Goal: Task Accomplishment & Management: Use online tool/utility

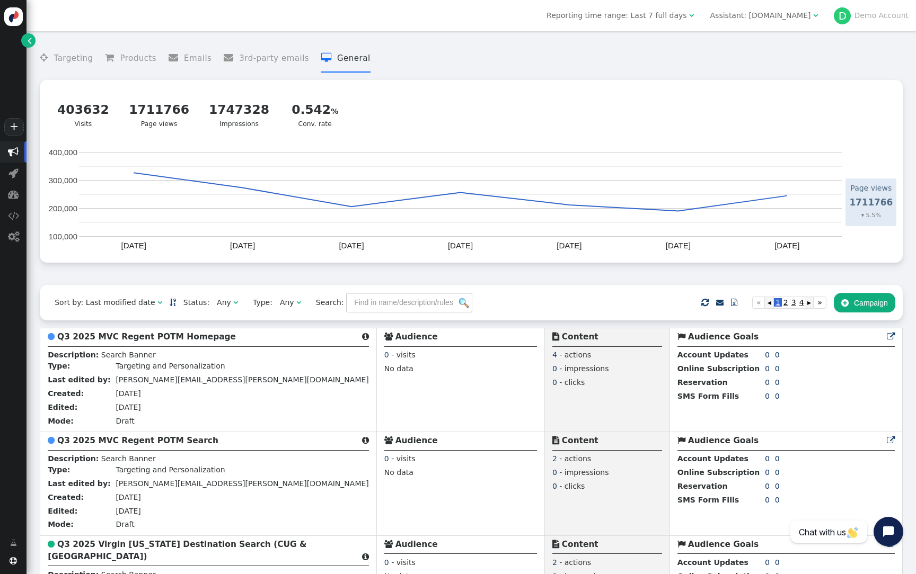
click at [888, 293] on button " Campaign" at bounding box center [863, 302] width 61 height 19
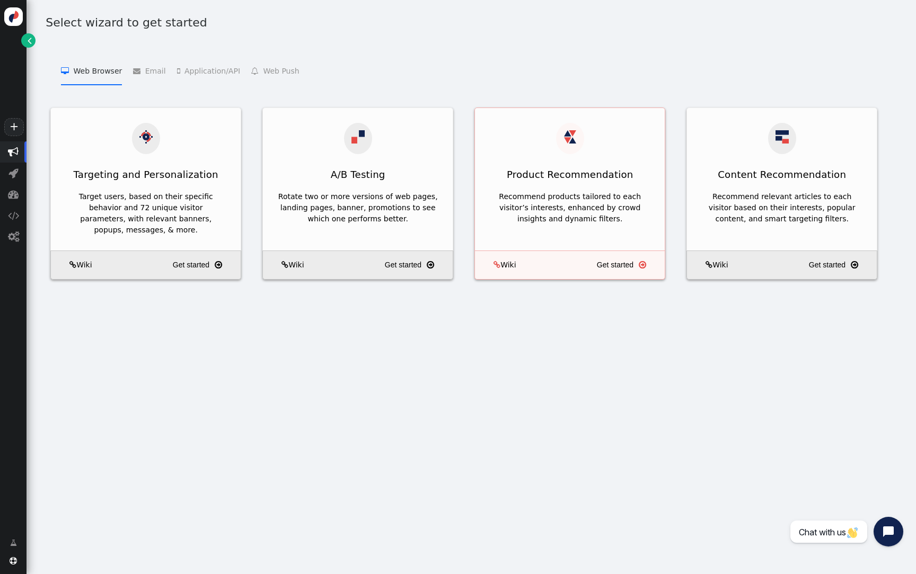
click at [601, 188] on div "Recommend products tailored to each visitor’s interests, enhanced by crowd insi…" at bounding box center [570, 214] width 190 height 52
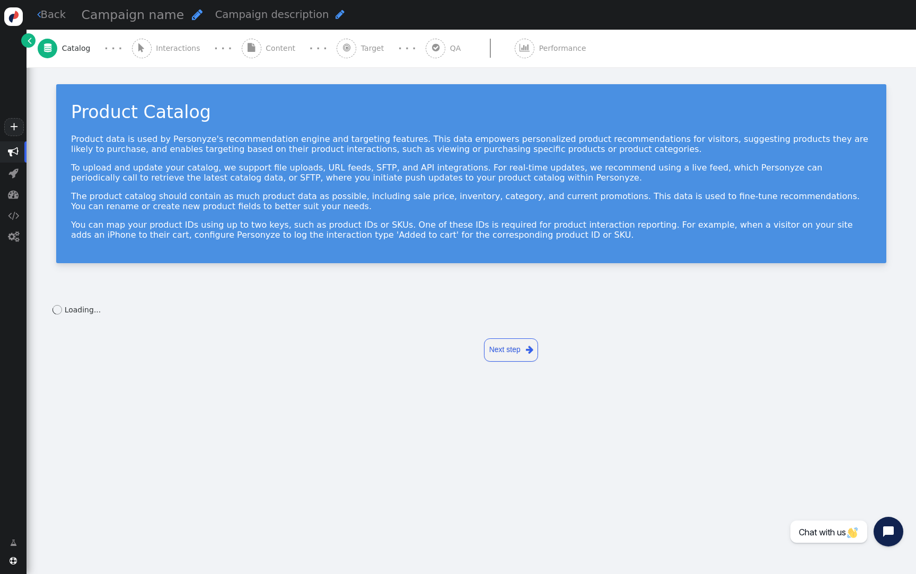
click at [278, 45] on span "Content" at bounding box center [282, 48] width 34 height 11
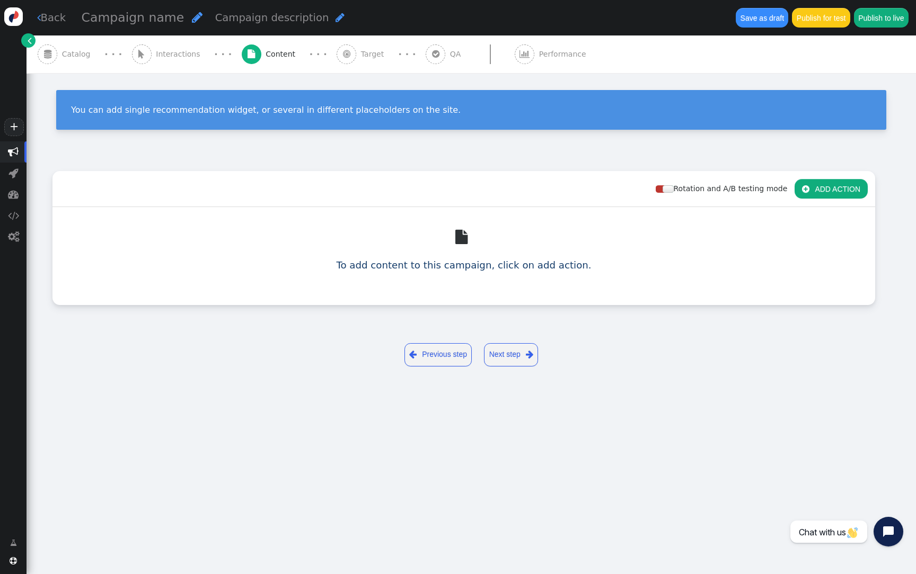
click at [842, 188] on button " ADD ACTION" at bounding box center [830, 188] width 73 height 19
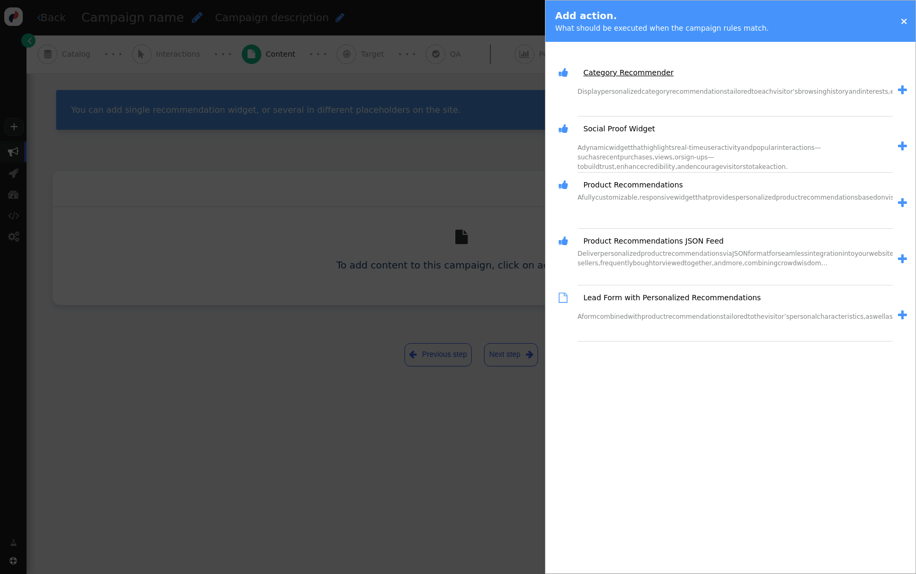
click at [640, 73] on link "Category Recommender" at bounding box center [623, 72] width 97 height 11
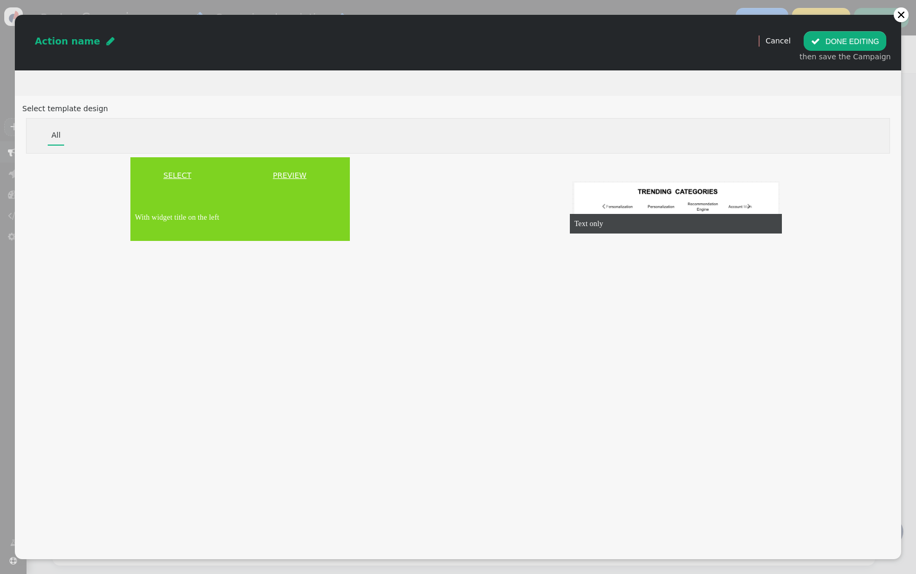
click at [179, 173] on link "SELECT" at bounding box center [177, 175] width 90 height 11
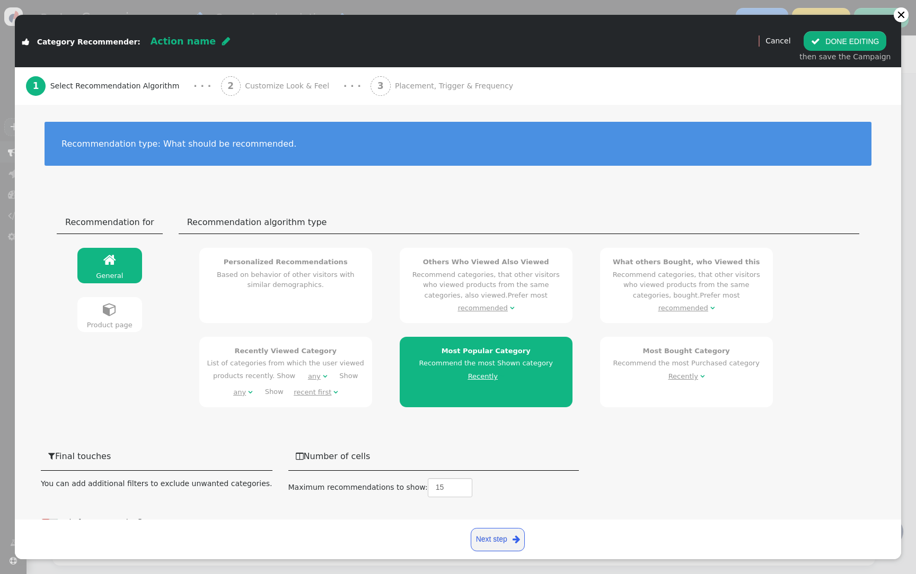
click at [263, 346] on h4 "Recently Viewed Category" at bounding box center [285, 351] width 159 height 11
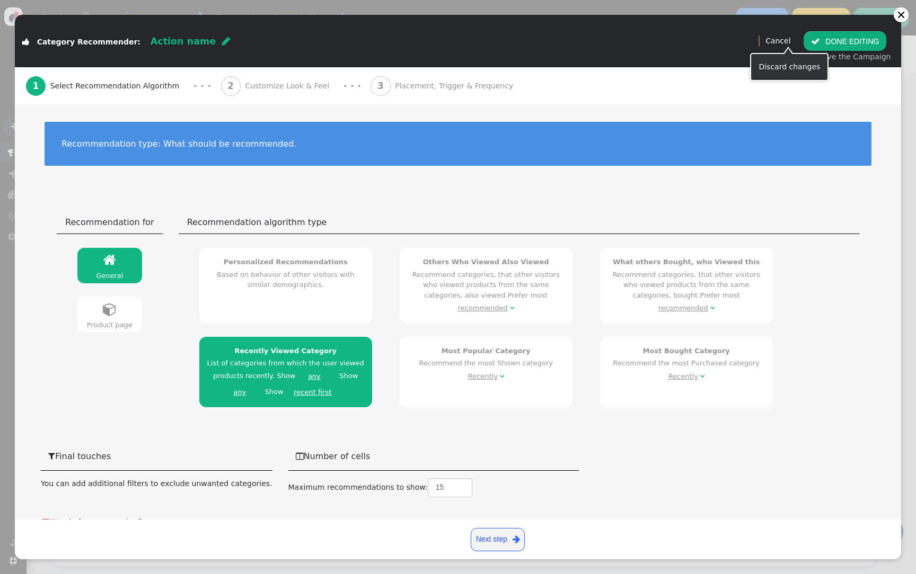
click at [784, 41] on link "Cancel" at bounding box center [777, 41] width 25 height 8
click at [167, 330] on table "Recommendation for Recommendation algorithm type General   General  Product …" at bounding box center [458, 316] width 834 height 210
click at [94, 328] on div "Product page" at bounding box center [110, 325] width 56 height 11
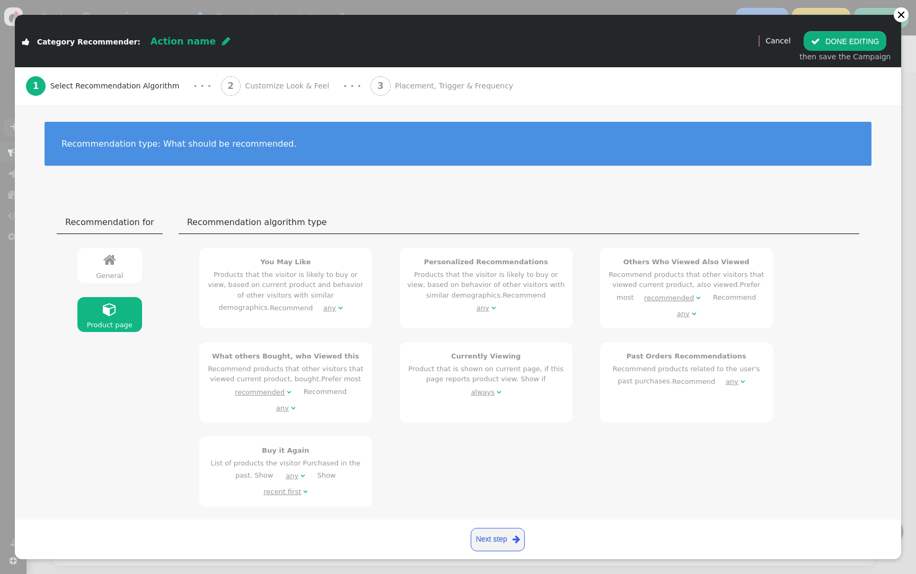
click at [118, 260] on link " General" at bounding box center [109, 265] width 65 height 35
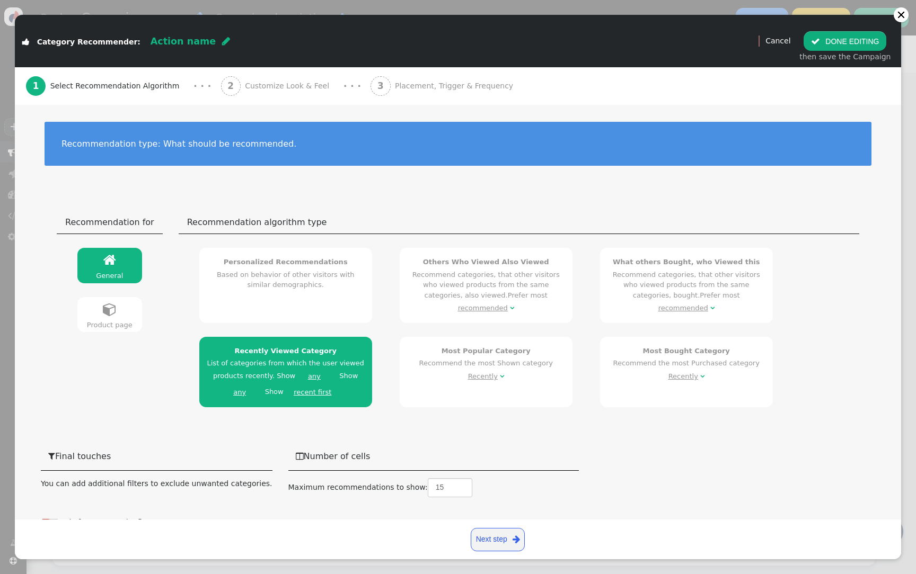
click at [840, 39] on button " DONE EDITING" at bounding box center [844, 40] width 83 height 19
